Goal: Task Accomplishment & Management: Manage account settings

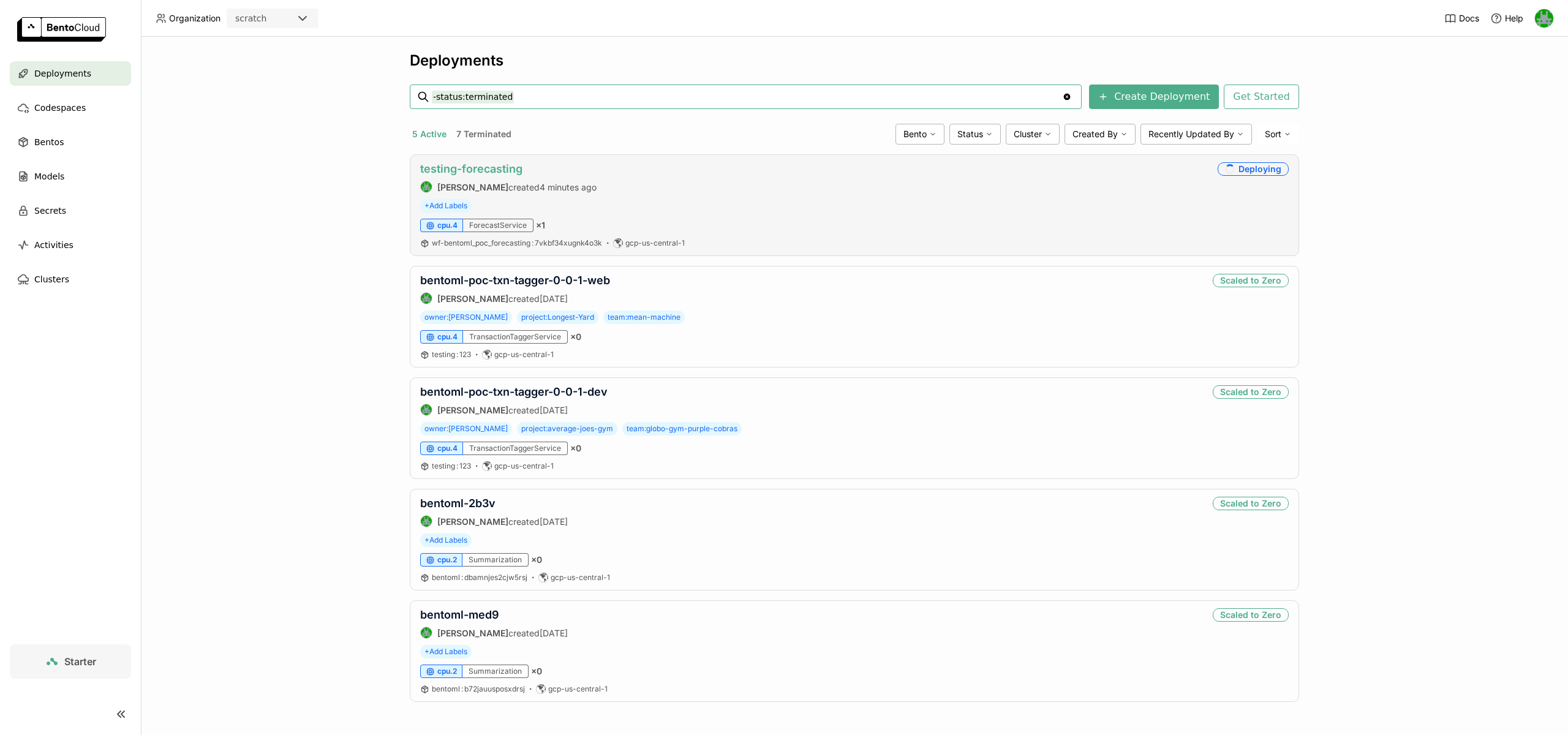
click at [449, 166] on link "testing-forecasting" at bounding box center [471, 168] width 102 height 12
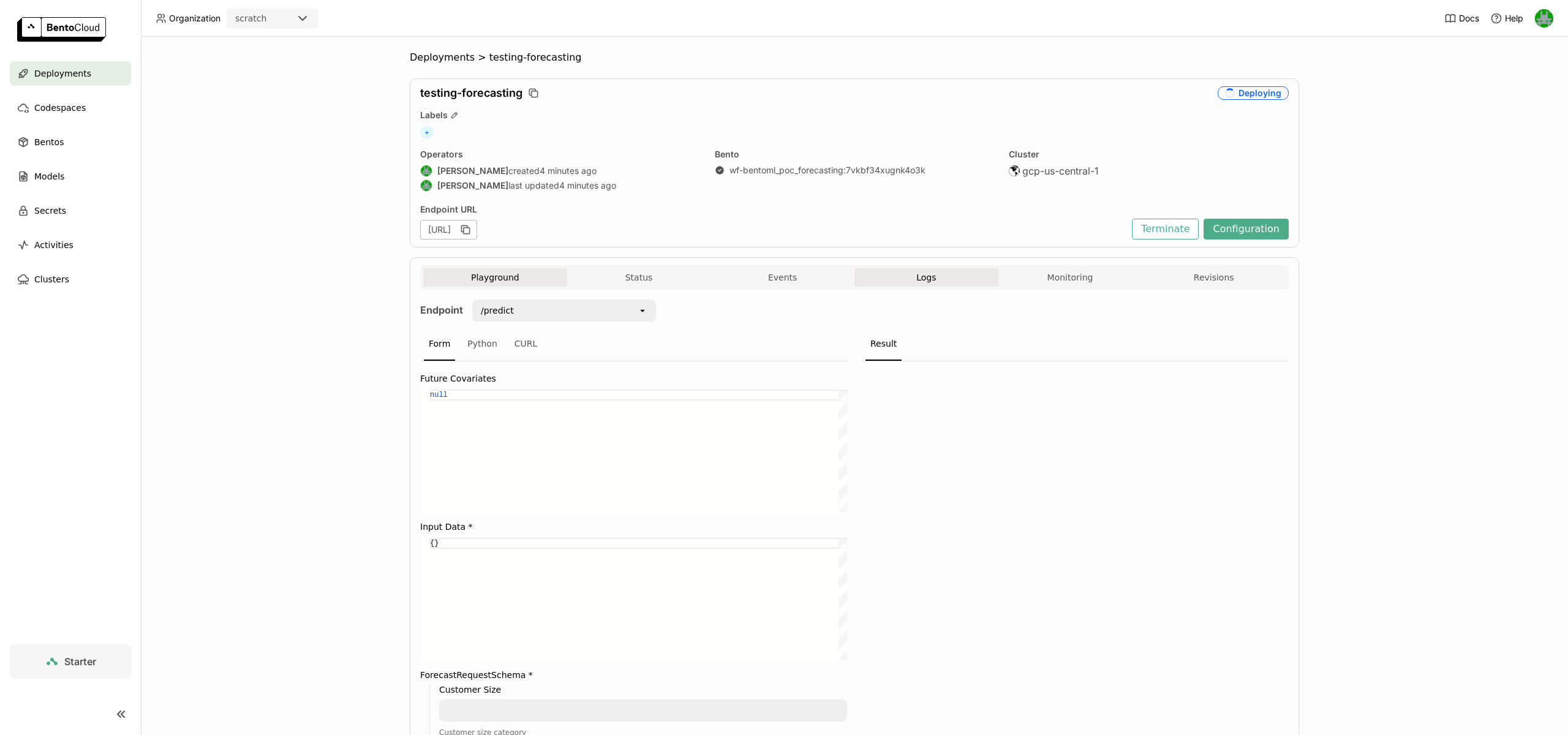
click at [925, 279] on span "Logs" at bounding box center [925, 278] width 20 height 11
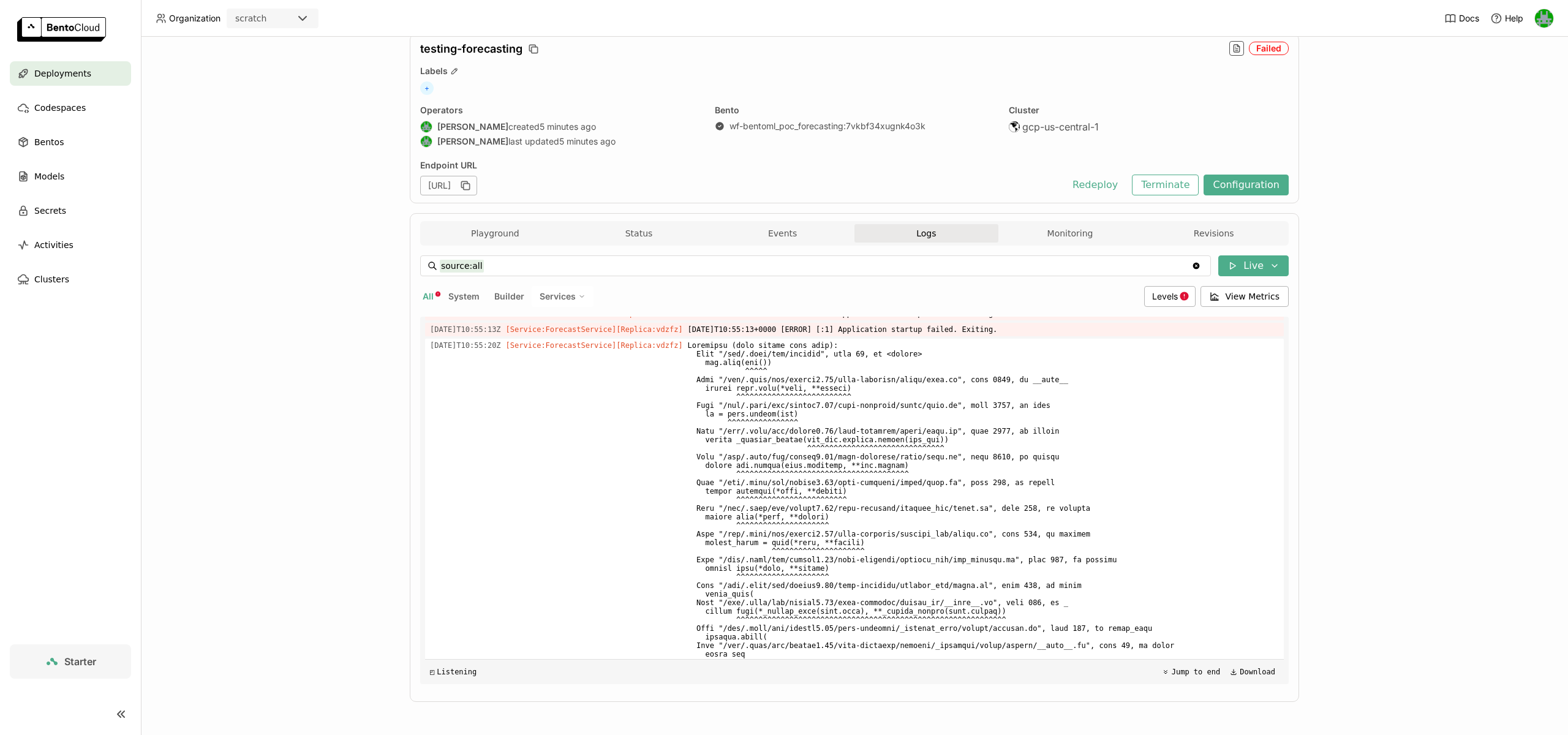
scroll to position [4998, 0]
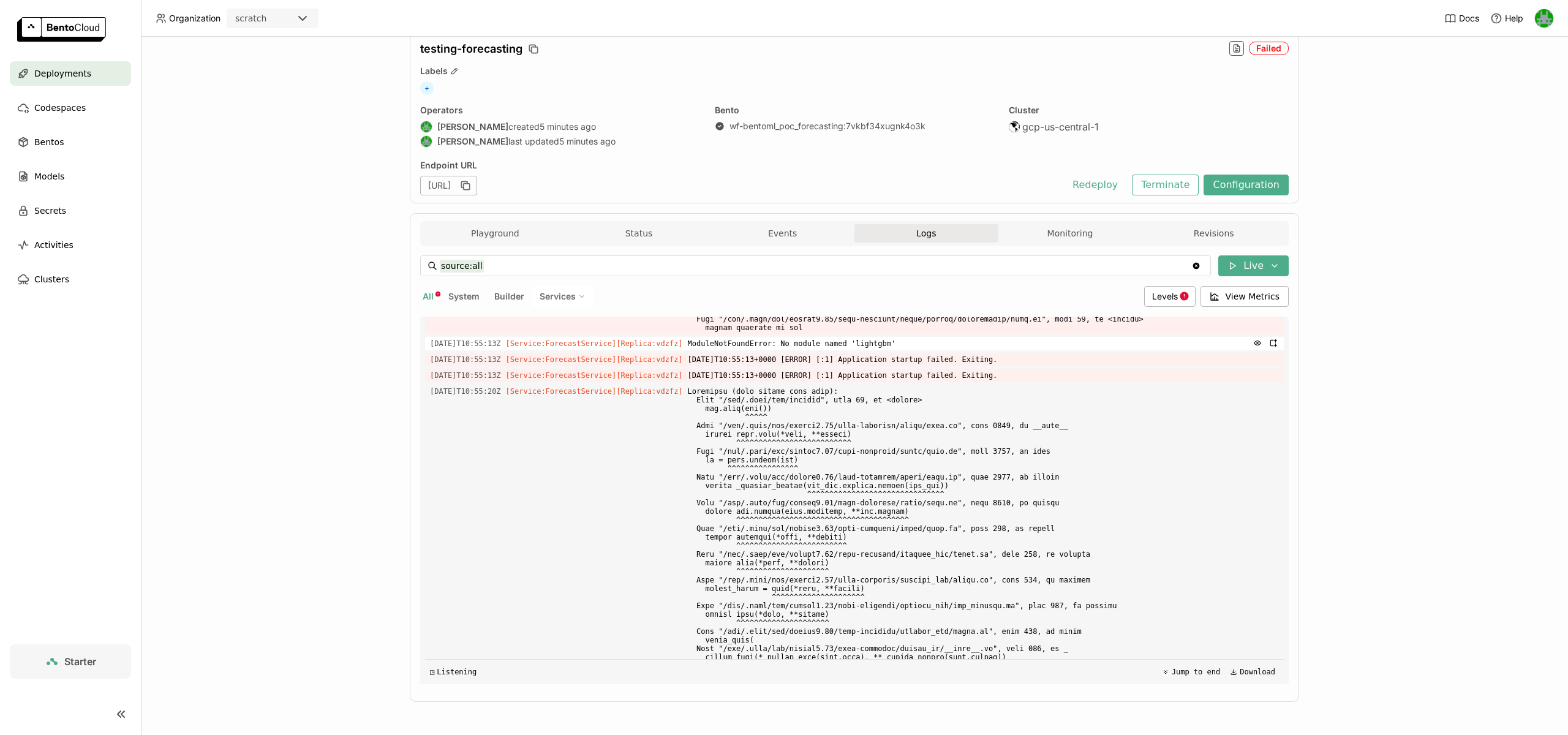
click at [886, 351] on span "ModuleNotFoundError: No module named 'lightgbm'" at bounding box center [983, 343] width 591 height 13
copy span "lightgbm"
click at [1153, 184] on button "Terminate" at bounding box center [1165, 184] width 67 height 20
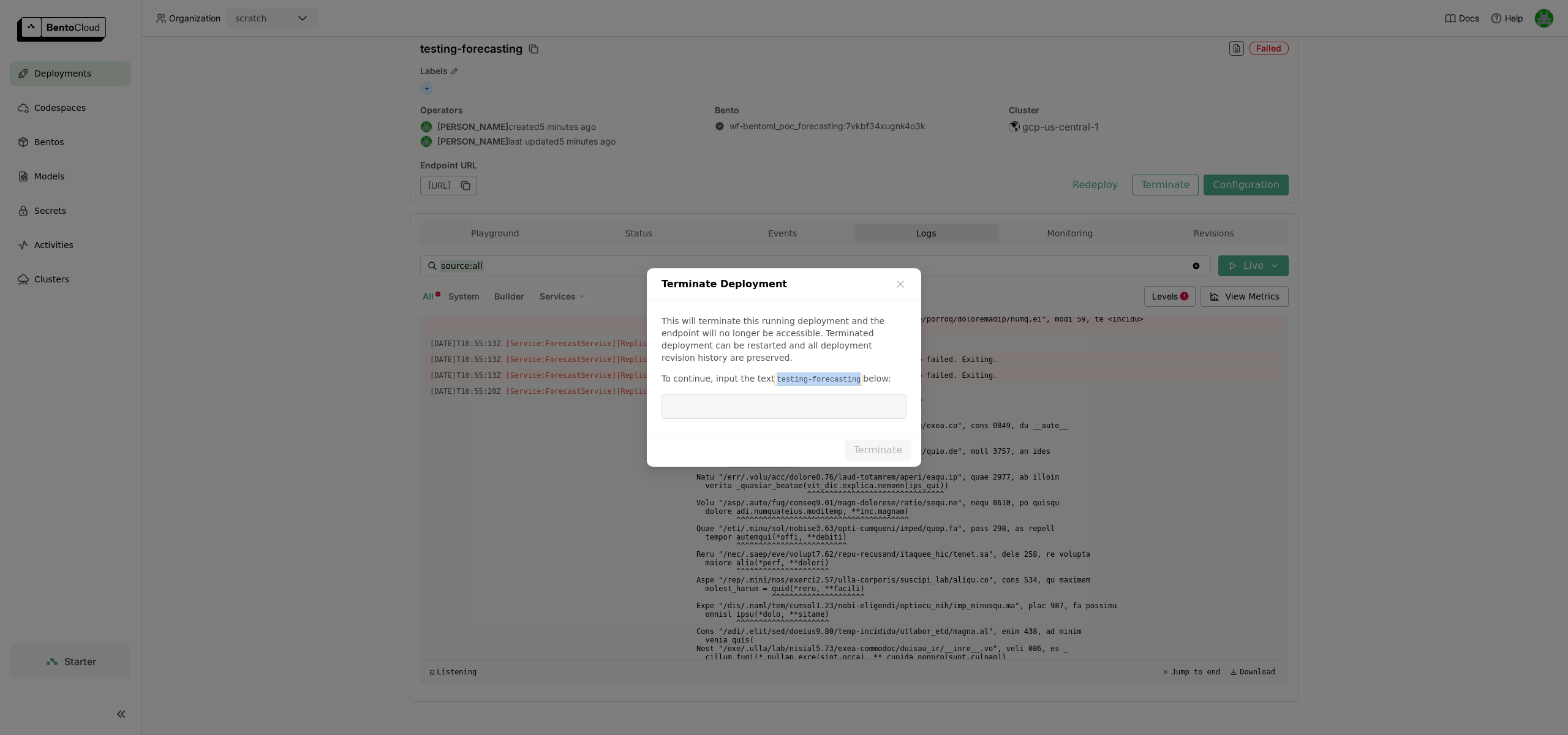
drag, startPoint x: 852, startPoint y: 372, endPoint x: 765, endPoint y: 375, distance: 87.1
click at [765, 375] on p "To continue, input the text testing-forecasting below:" at bounding box center [783, 378] width 245 height 13
copy code "testing-forecasting"
click at [786, 395] on input "dialog" at bounding box center [783, 407] width 230 height 23
paste input "testing-forecasting"
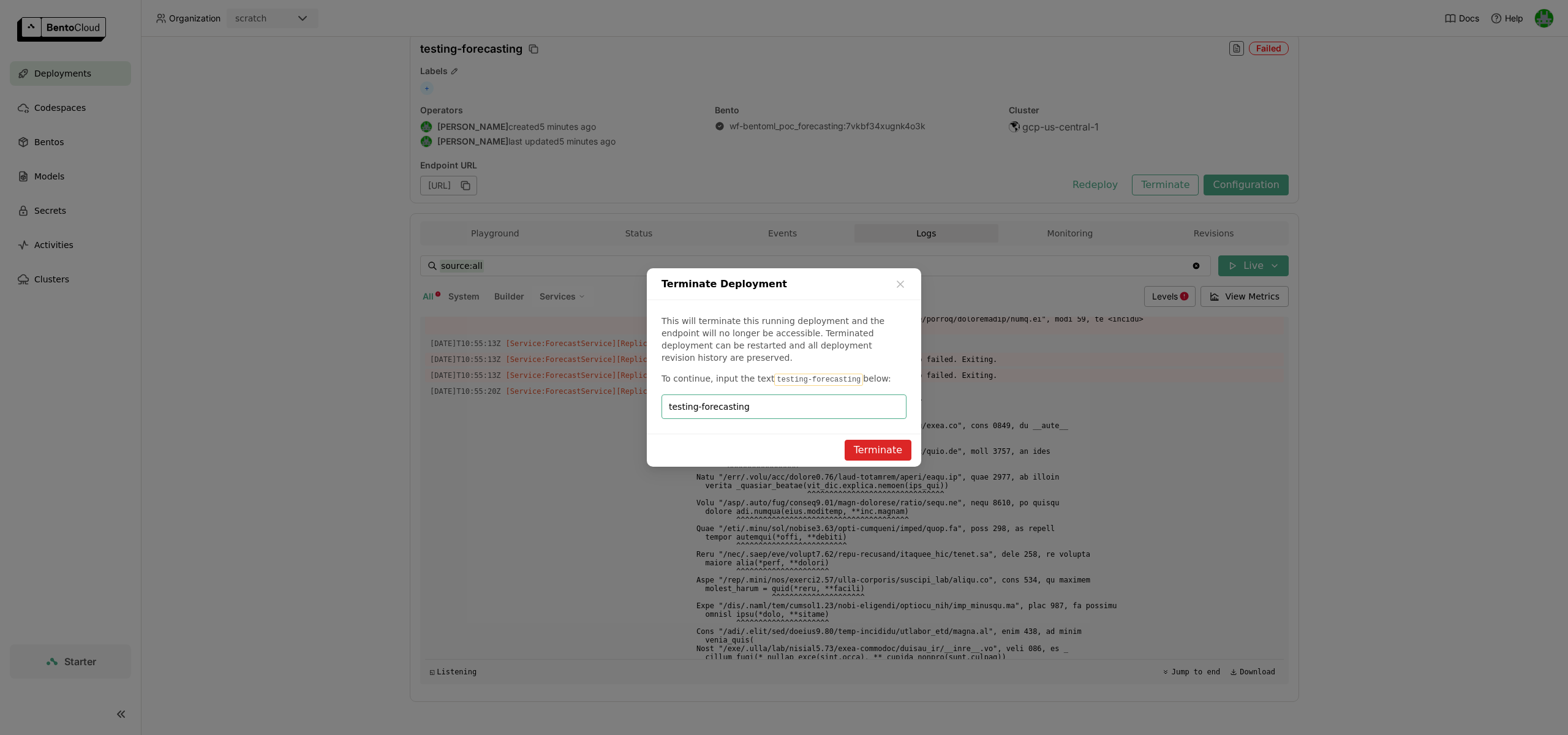
type input "testing-forecasting"
click at [898, 446] on button "Terminate" at bounding box center [877, 449] width 67 height 20
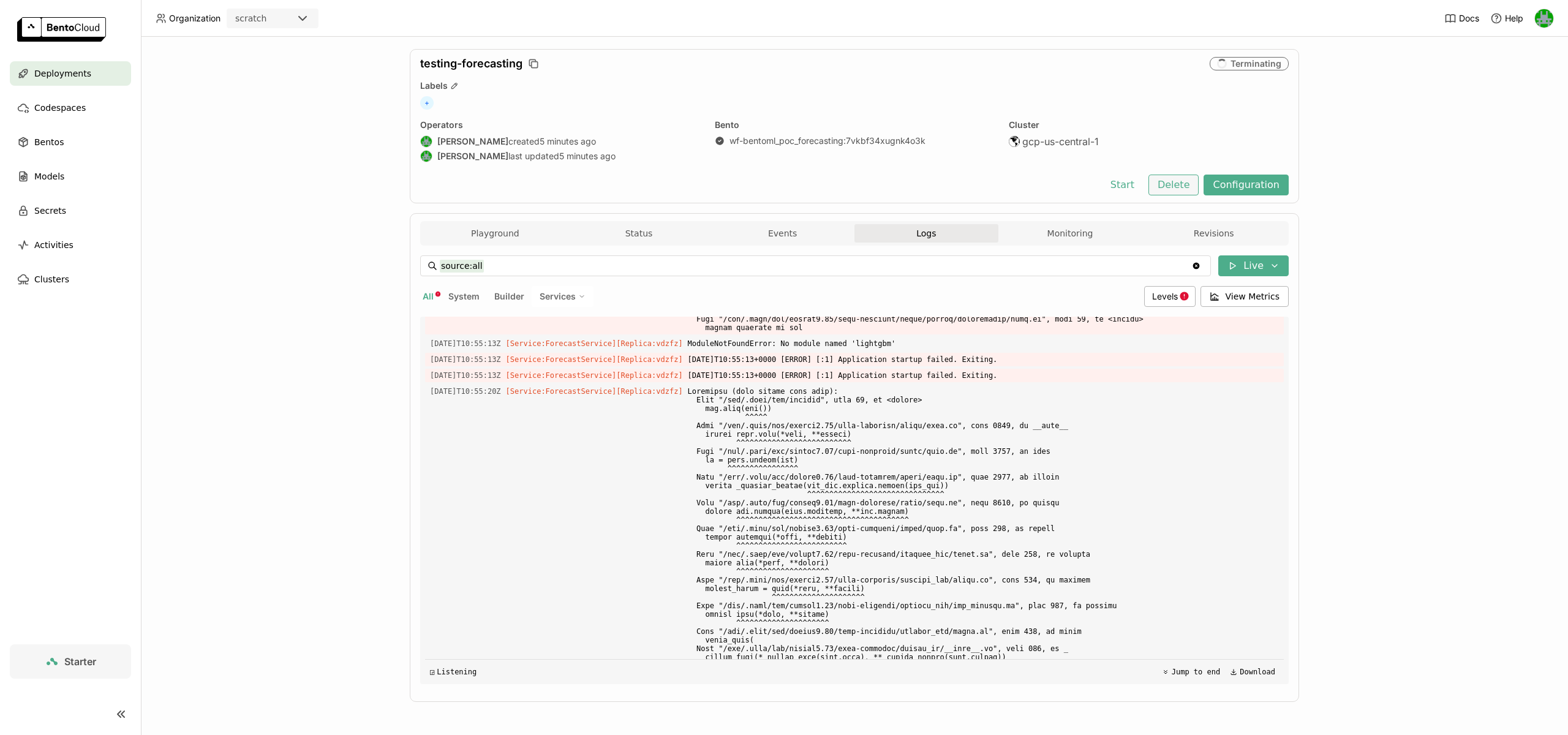
click at [1185, 179] on button "Delete" at bounding box center [1173, 184] width 51 height 20
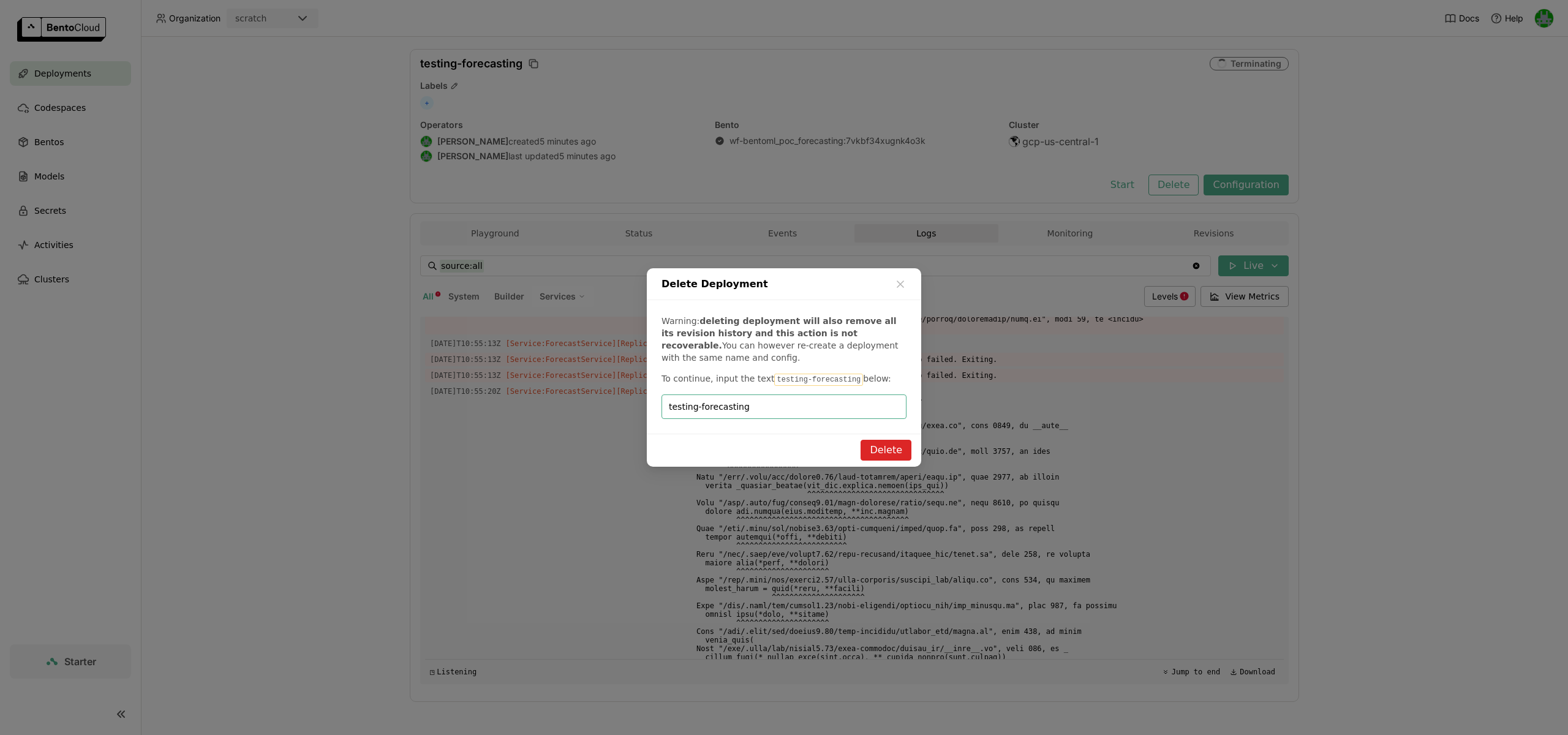
type input "testing-forecasting"
click at [894, 445] on button "Delete" at bounding box center [885, 449] width 51 height 20
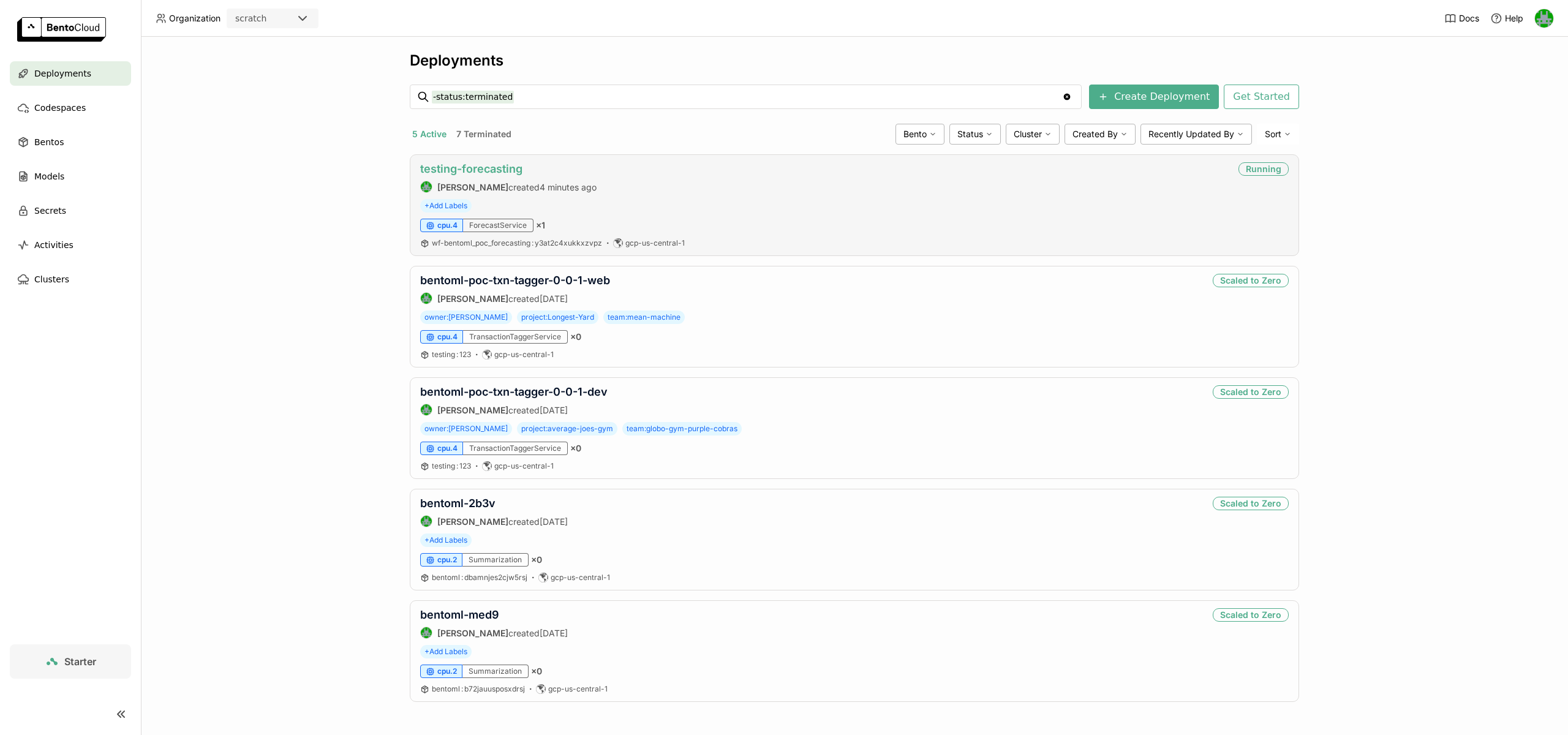
click at [458, 170] on link "testing-forecasting" at bounding box center [471, 168] width 102 height 12
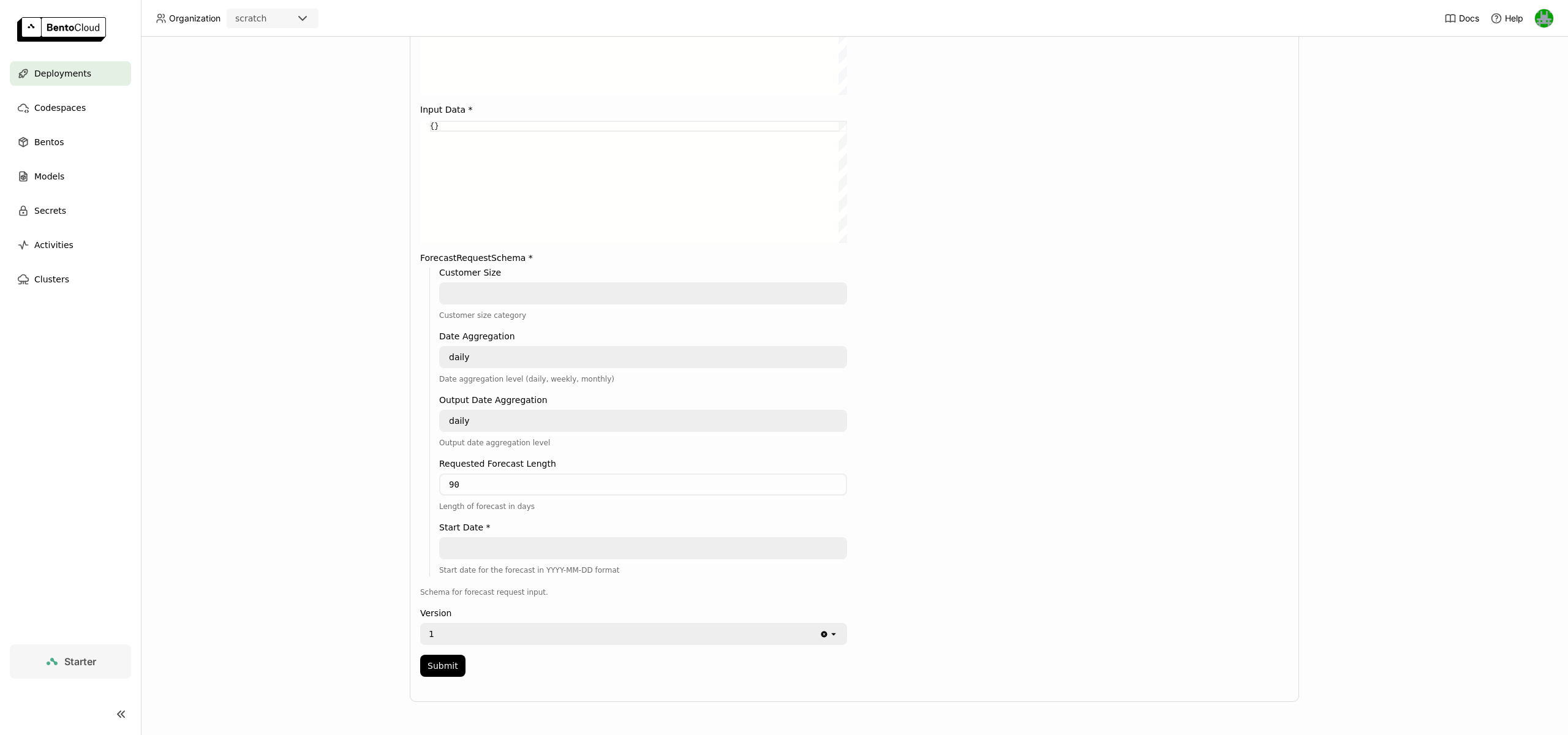
scroll to position [131, 0]
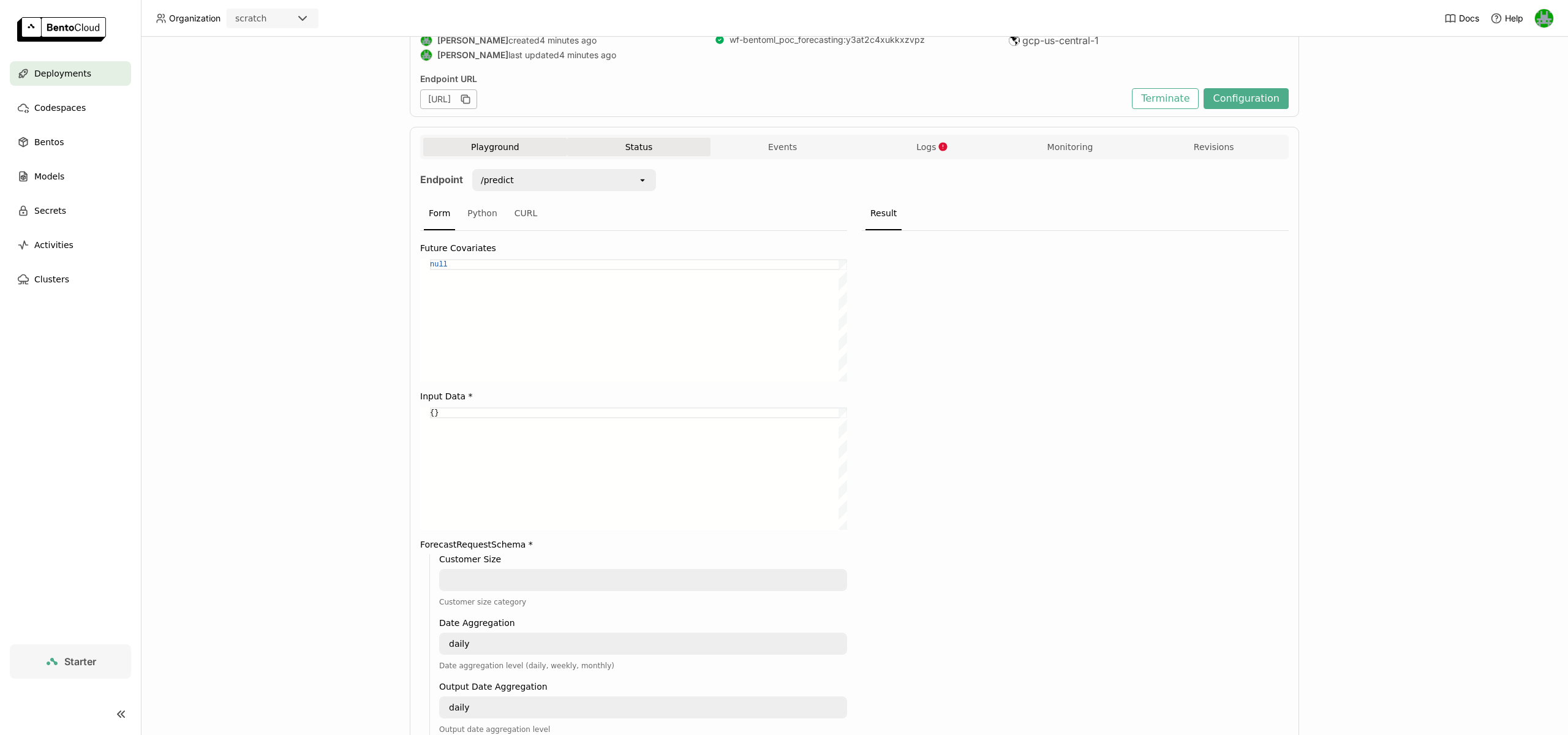
click at [619, 153] on button "Status" at bounding box center [639, 147] width 144 height 19
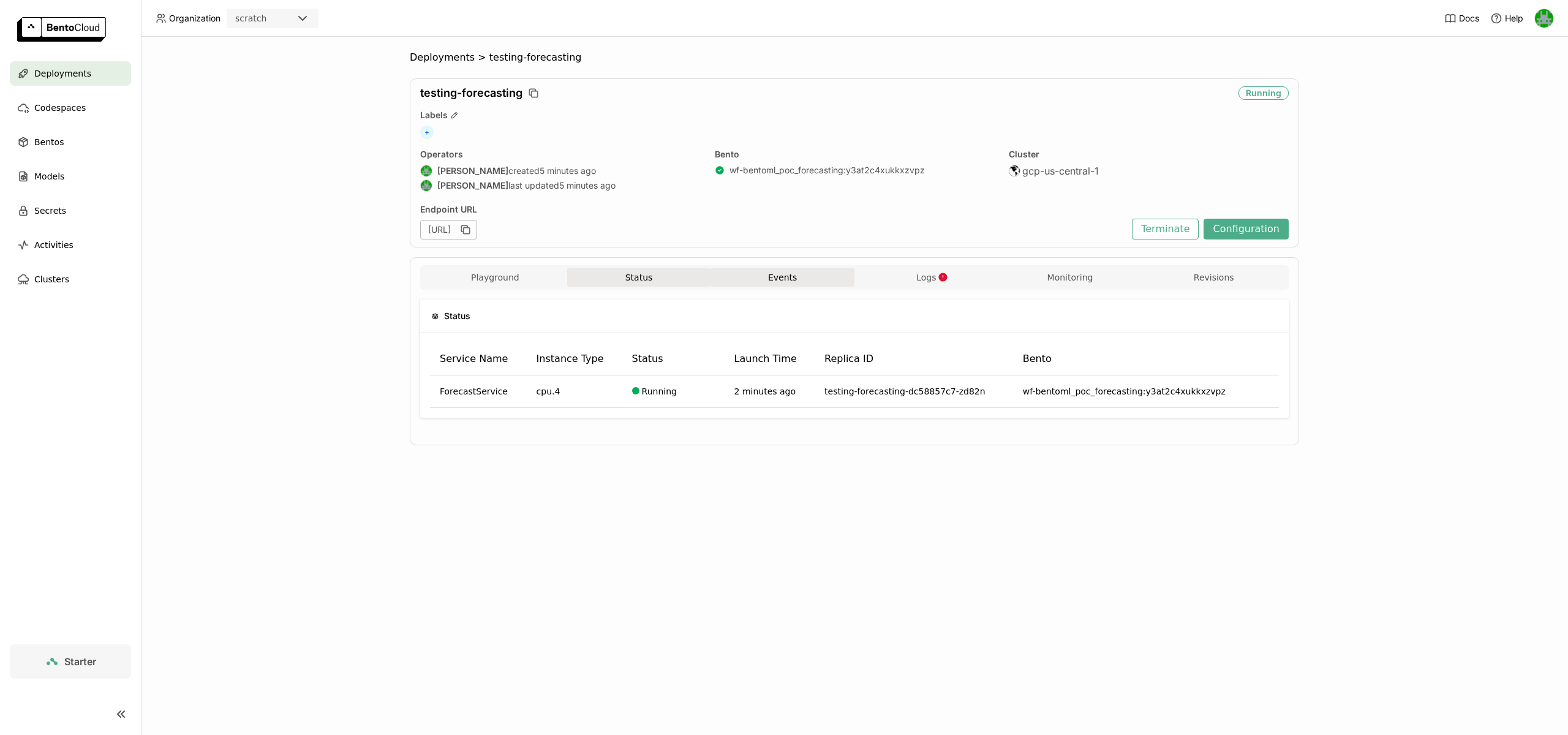
drag, startPoint x: 758, startPoint y: 278, endPoint x: 790, endPoint y: 279, distance: 32.0
click at [758, 278] on button "Events" at bounding box center [782, 277] width 144 height 19
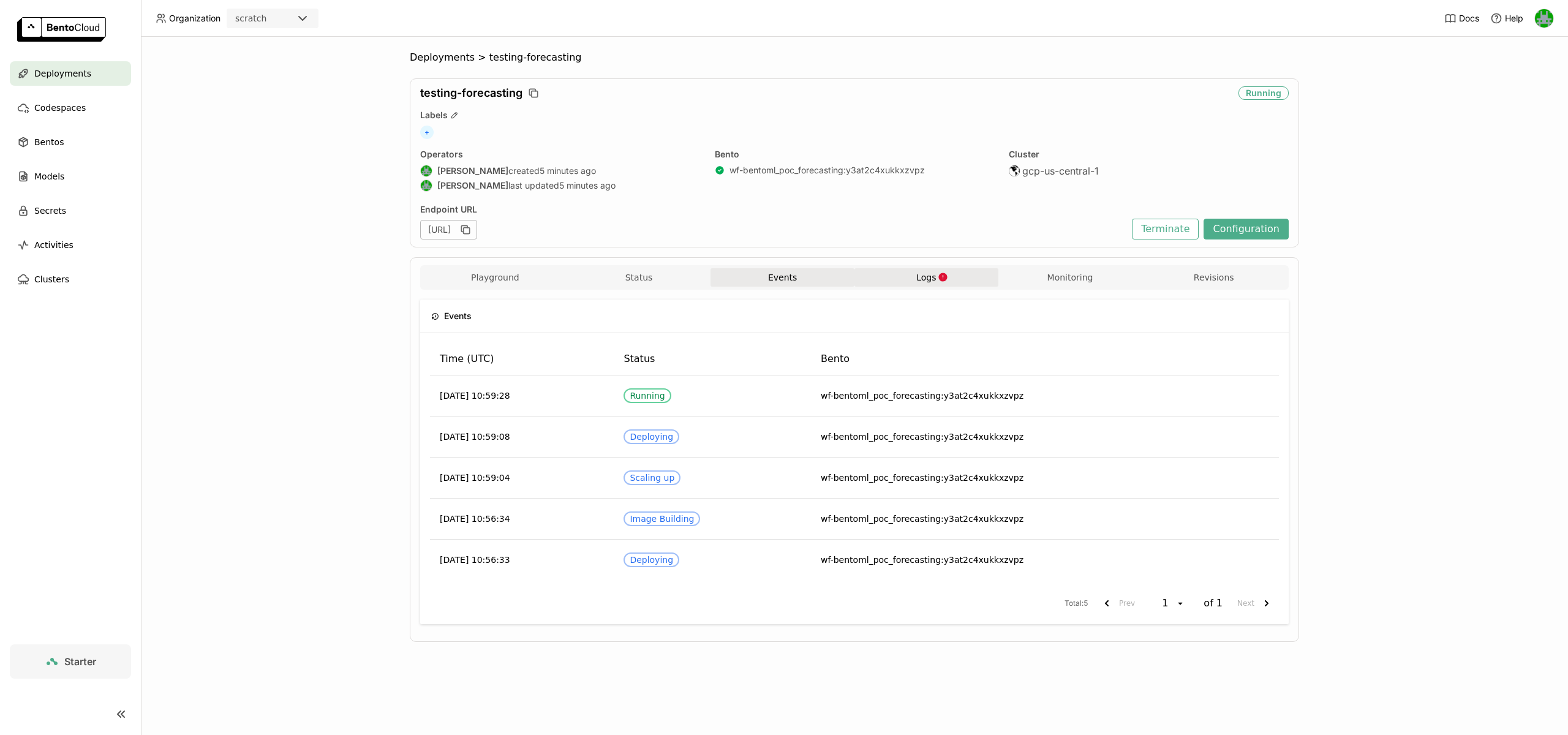
click at [900, 281] on button "Logs" at bounding box center [926, 277] width 144 height 19
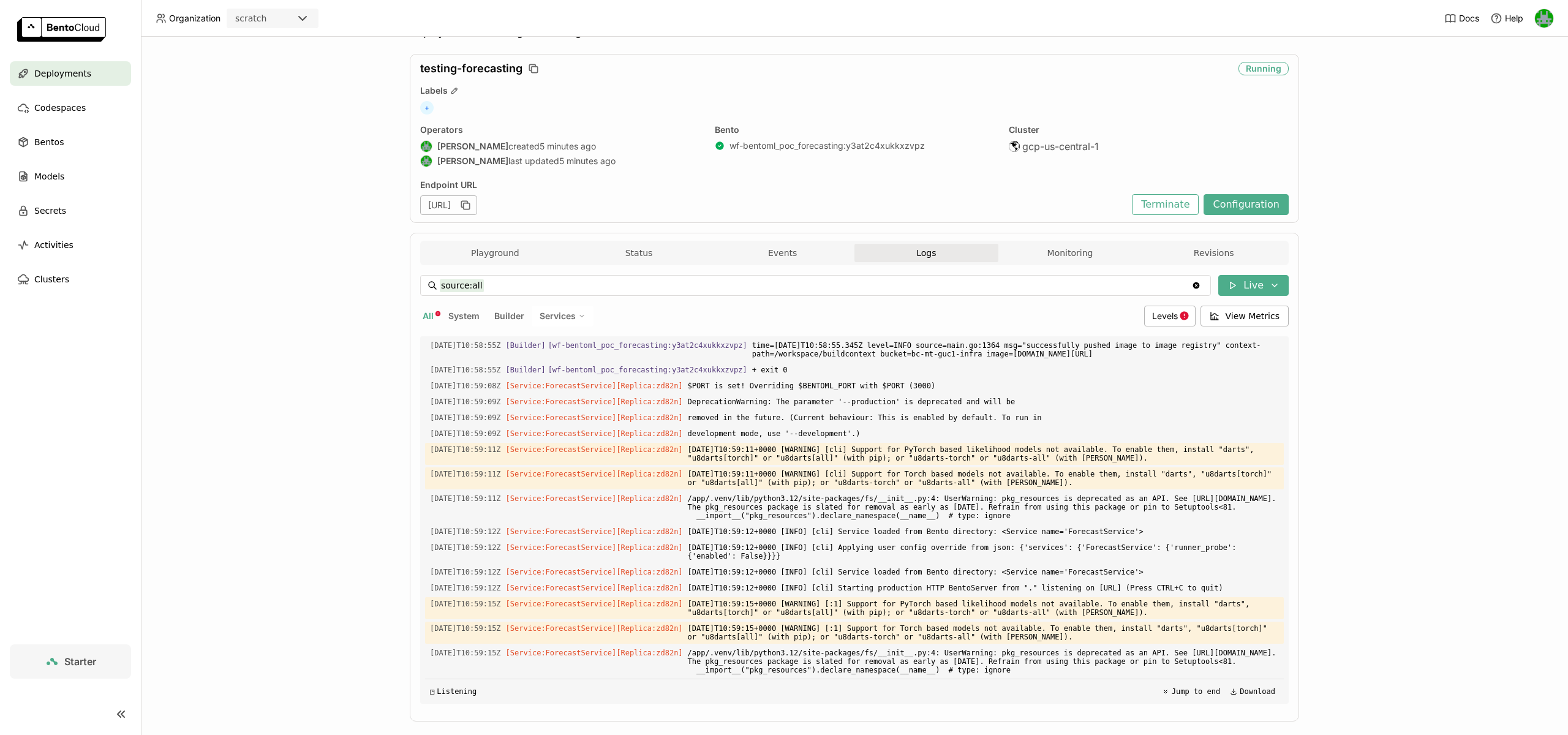
scroll to position [3177, 0]
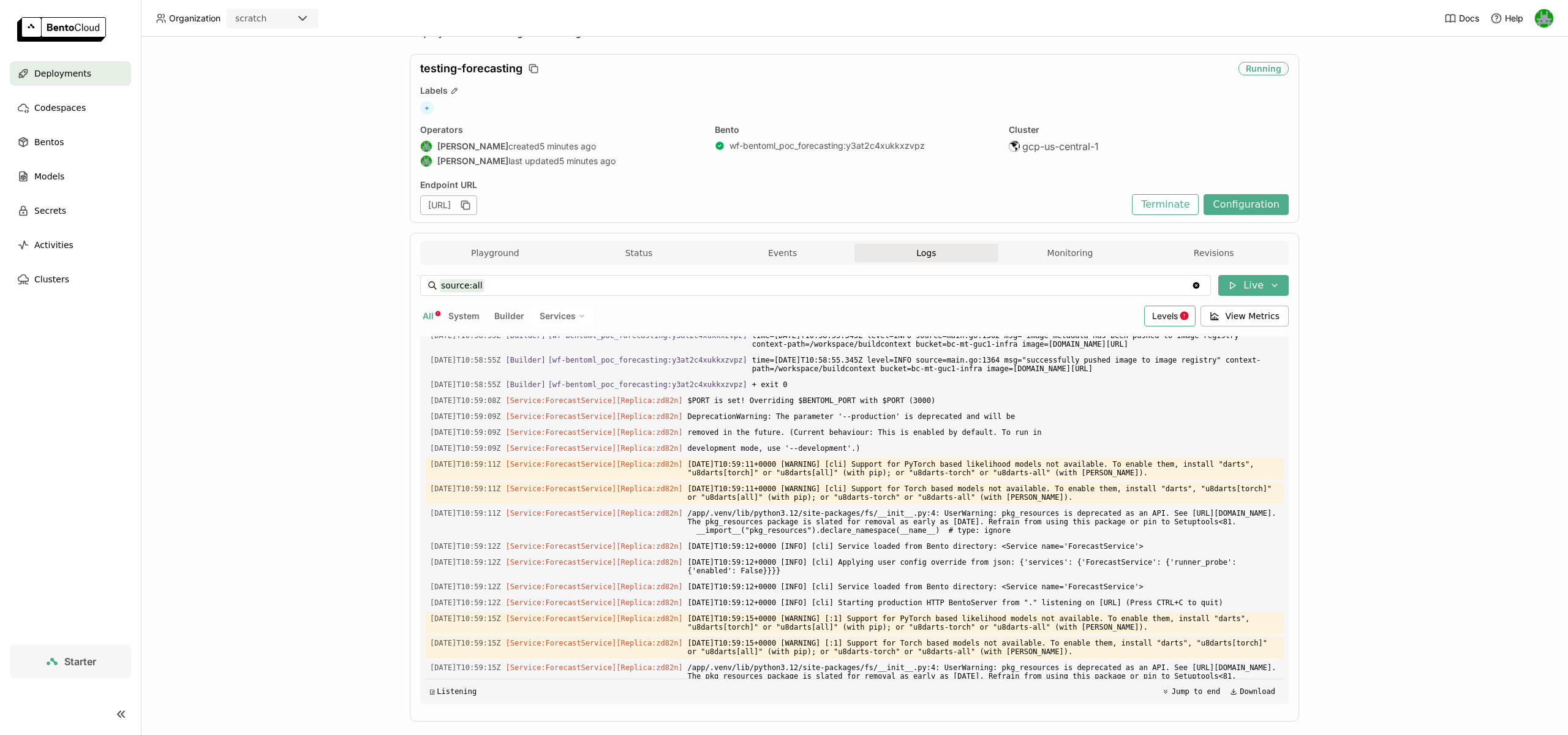
click at [1187, 314] on icon at bounding box center [1184, 316] width 9 height 9
click at [1080, 427] on div "Error" at bounding box center [1121, 434] width 133 height 15
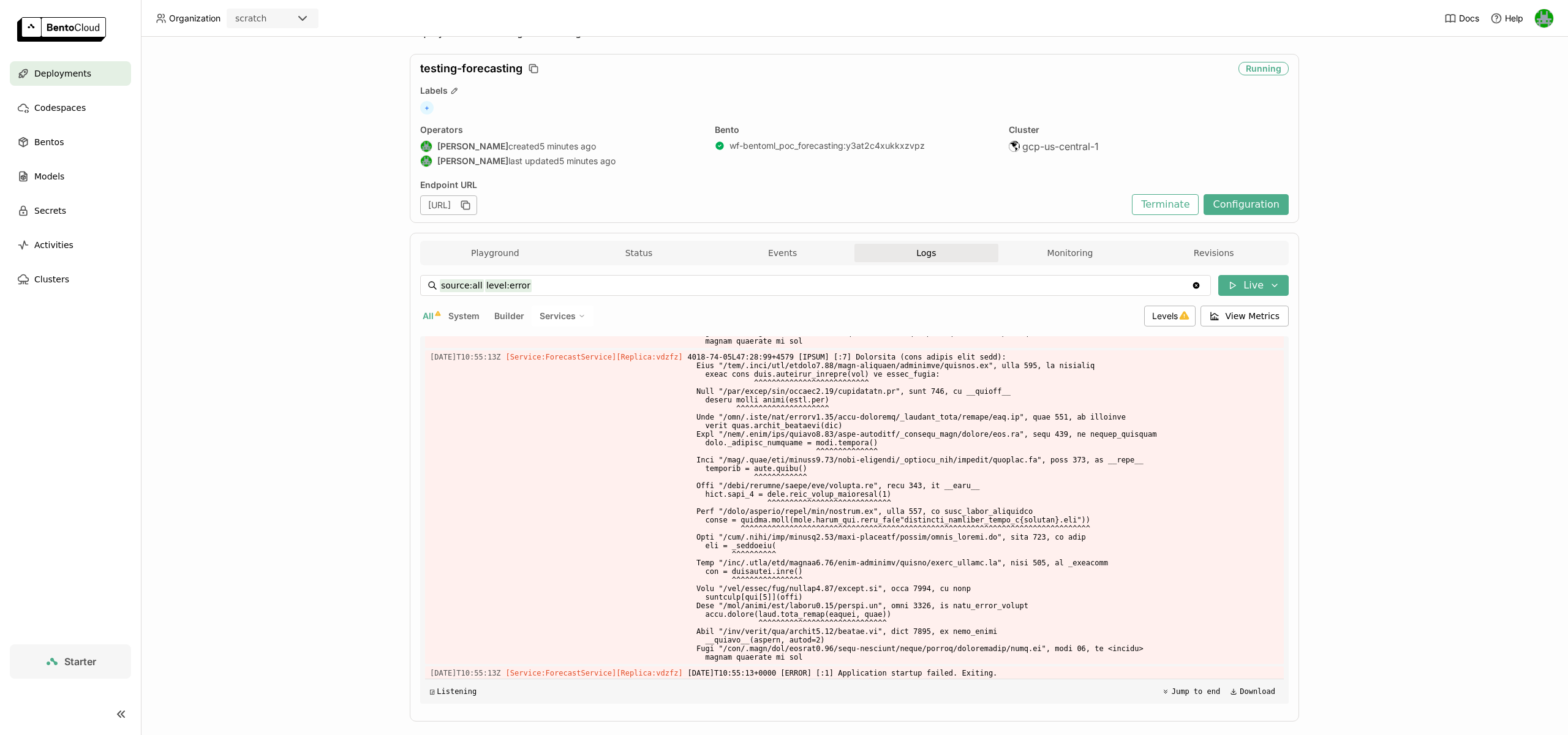
scroll to position [1721, 0]
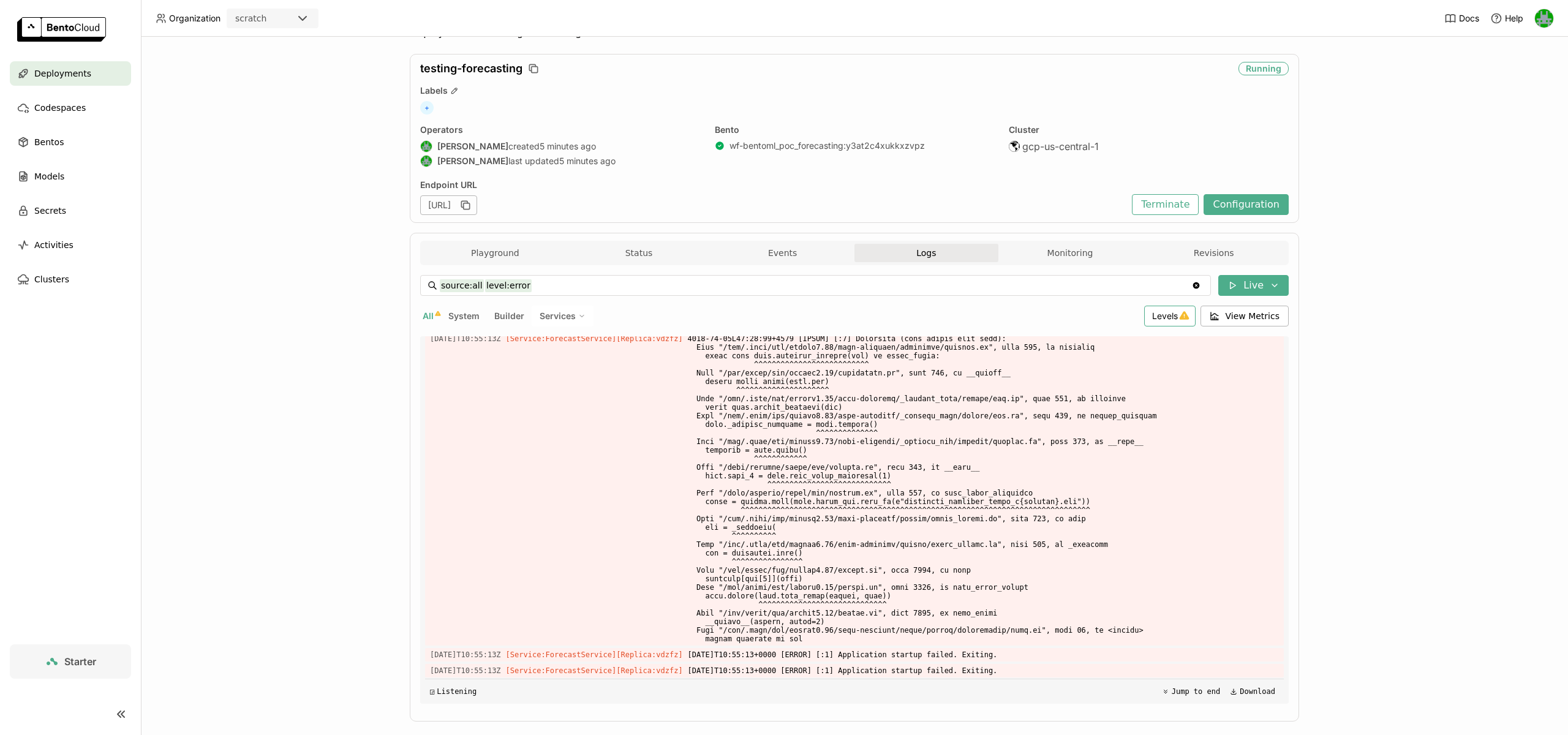
click at [1182, 312] on icon at bounding box center [1184, 316] width 11 height 11
click at [1071, 432] on div "Error" at bounding box center [1121, 434] width 133 height 15
type input "source:all"
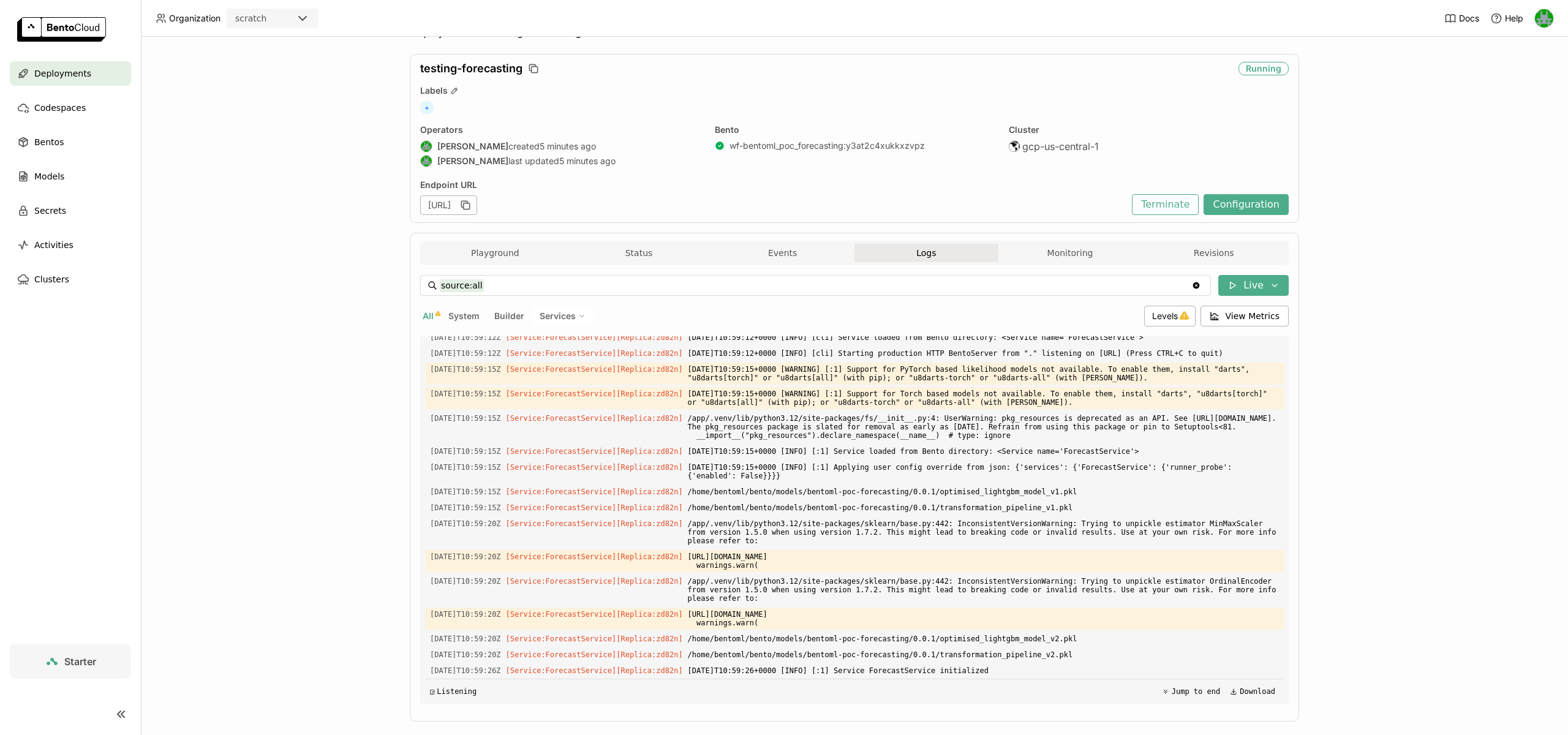
scroll to position [3687, 0]
click at [470, 207] on icon "button" at bounding box center [466, 206] width 6 height 6
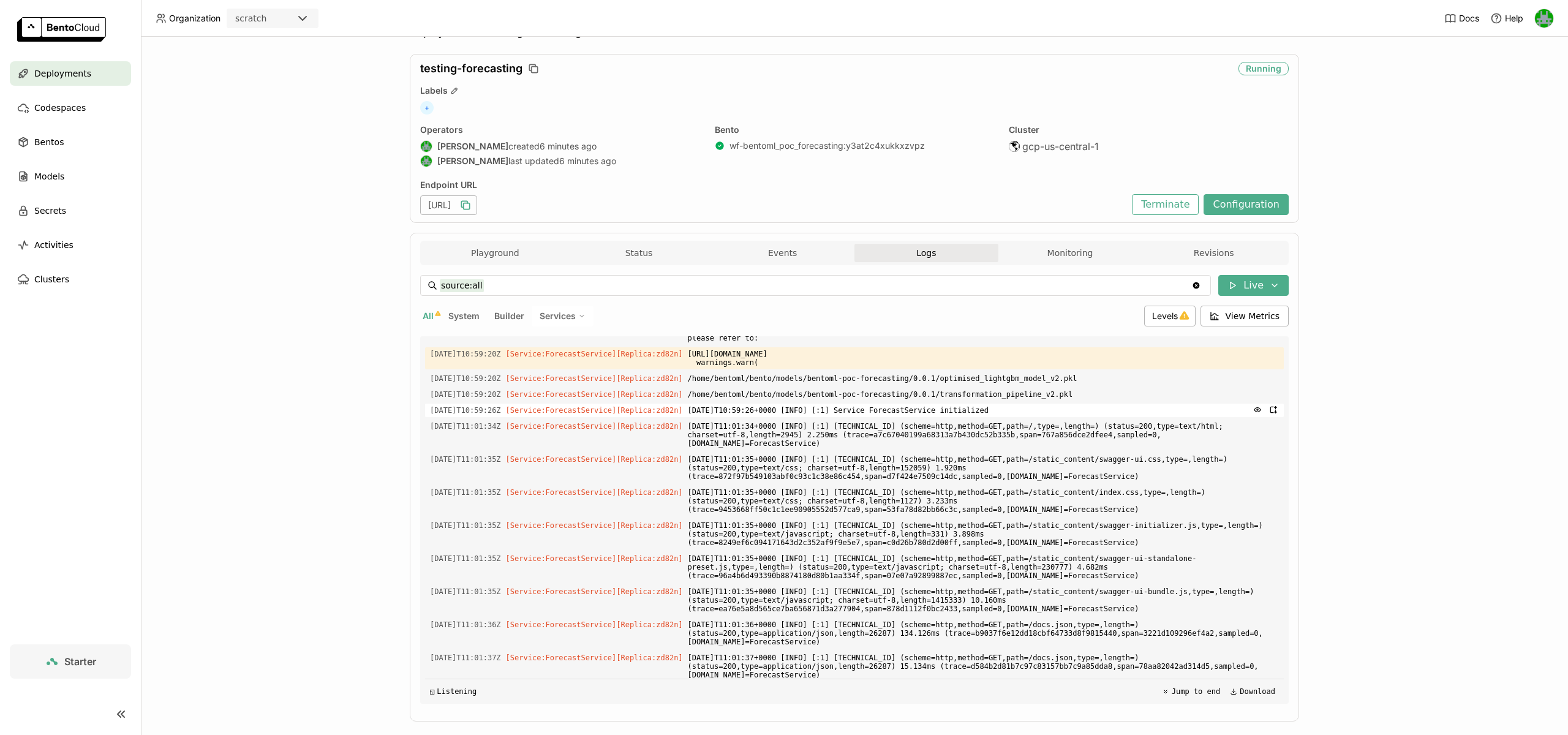
scroll to position [3951, 0]
